Goal: Information Seeking & Learning: Learn about a topic

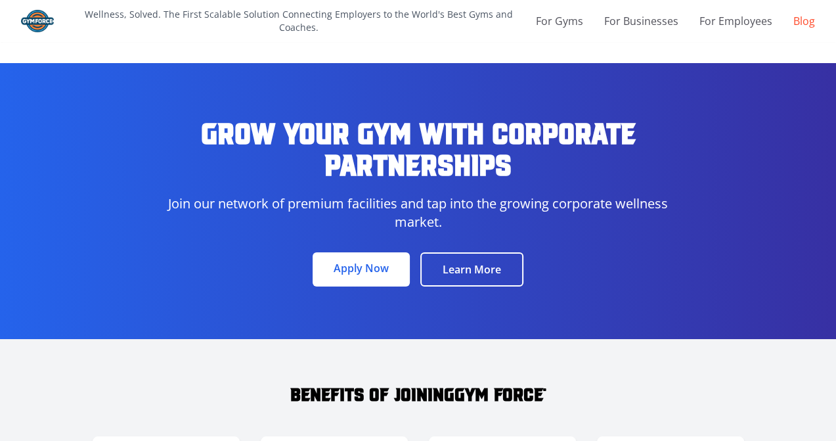
click at [805, 23] on link "Blog" at bounding box center [805, 21] width 22 height 16
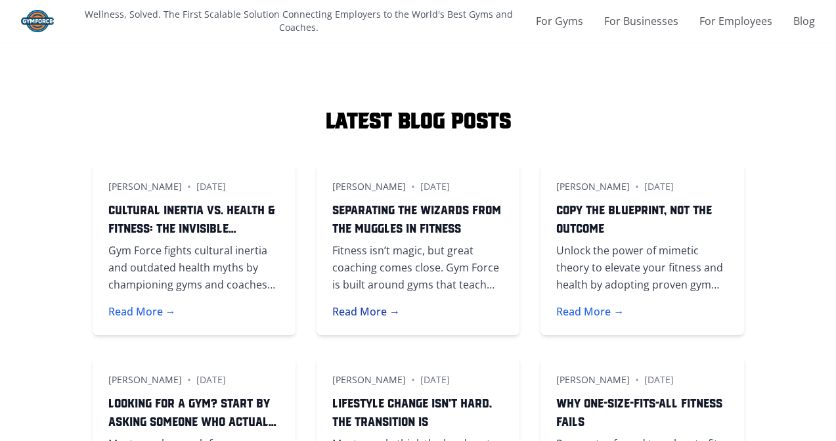
click at [332, 307] on button "Read More →" at bounding box center [366, 311] width 68 height 16
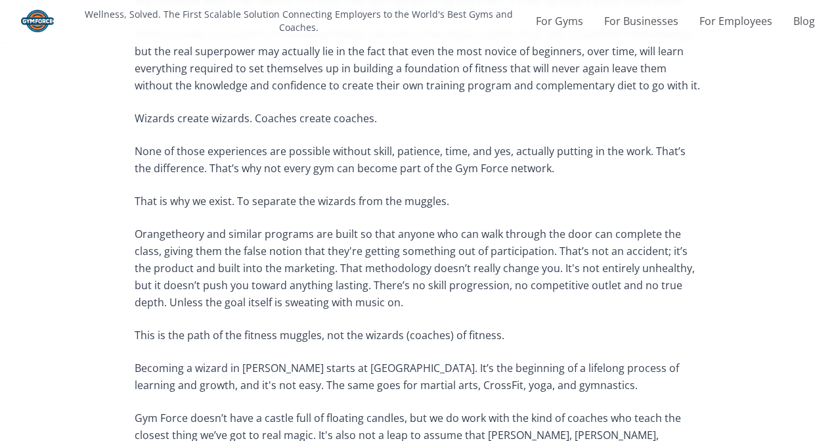
scroll to position [394, 0]
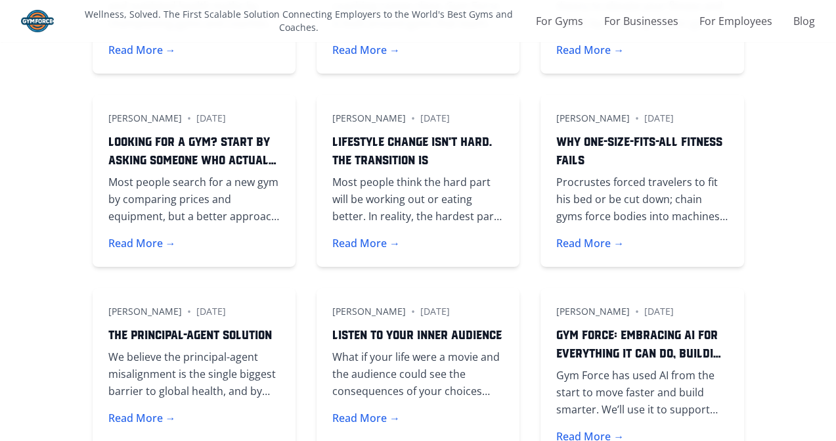
scroll to position [657, 0]
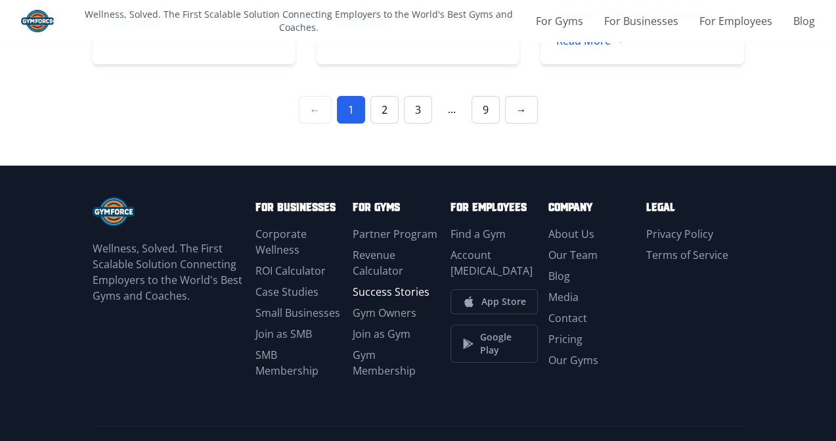
click at [393, 284] on link "Success Stories" at bounding box center [391, 291] width 77 height 14
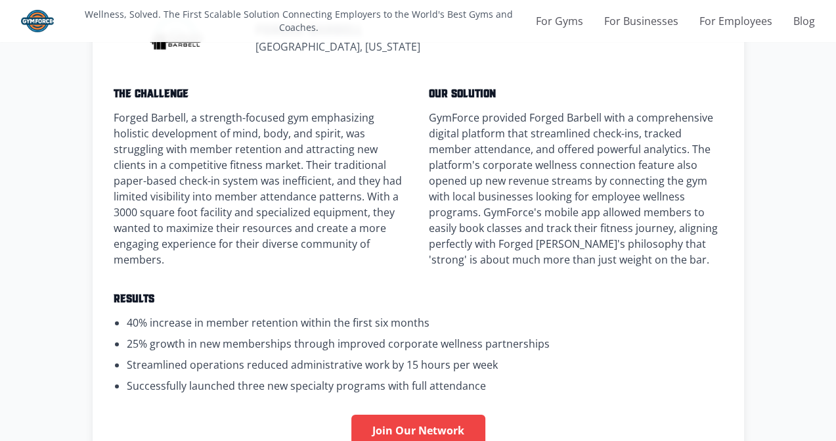
scroll to position [197, 0]
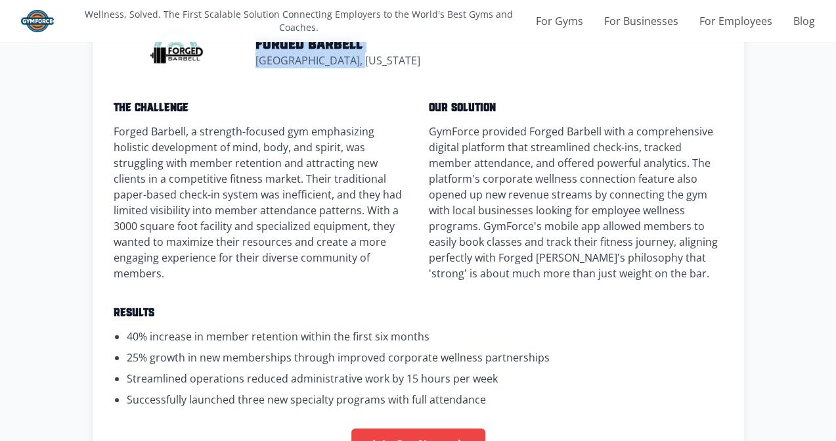
copy div "Forged Barbell [GEOGRAPHIC_DATA], [US_STATE]"
drag, startPoint x: 277, startPoint y: 68, endPoint x: 176, endPoint y: 49, distance: 103.1
click at [176, 49] on div "Forged Barbell [GEOGRAPHIC_DATA], [US_STATE]" at bounding box center [419, 49] width 610 height 63
